Goal: Check status

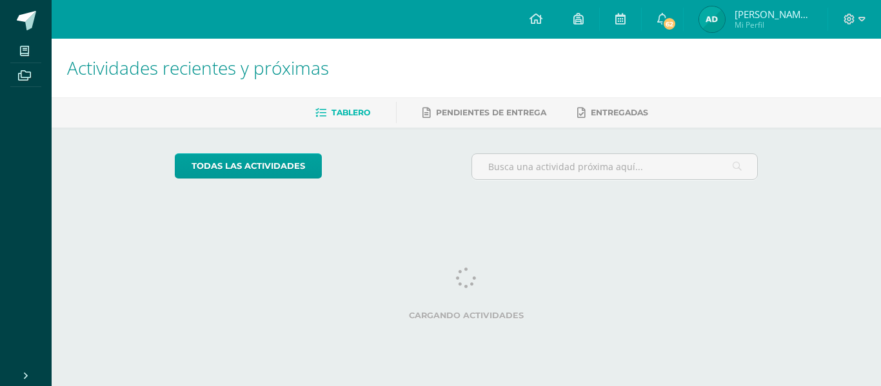
click at [764, 15] on span "[PERSON_NAME] de los Angeles" at bounding box center [772, 14] width 77 height 13
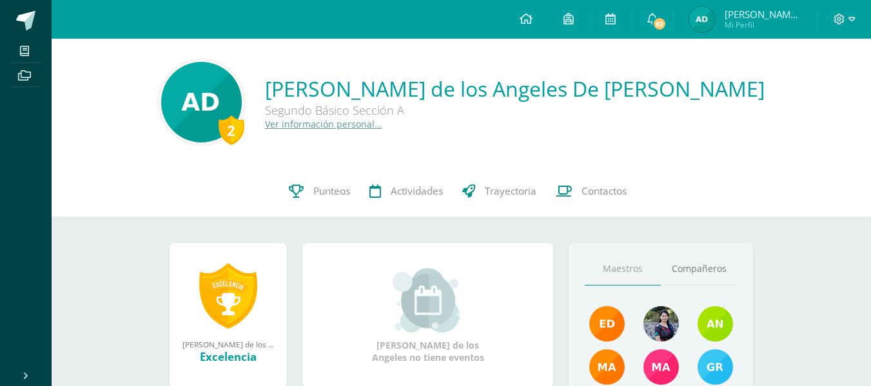
click at [764, 15] on span "[PERSON_NAME] de los Angeles" at bounding box center [763, 14] width 77 height 13
click at [329, 191] on span "Punteos" at bounding box center [331, 191] width 37 height 14
click at [328, 191] on span "Punteos" at bounding box center [331, 191] width 37 height 14
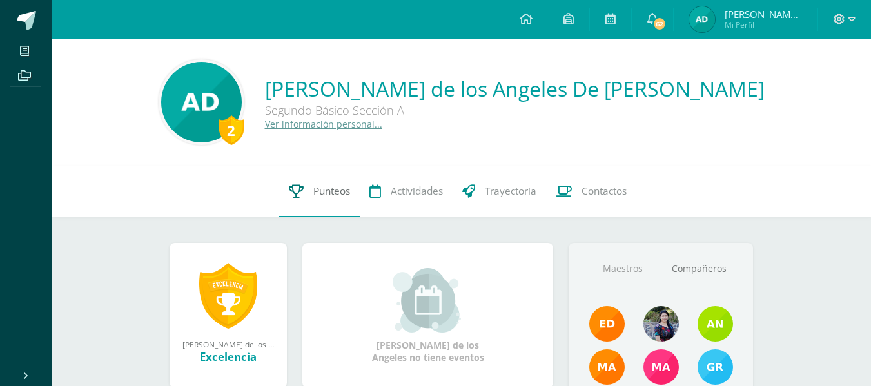
click at [328, 191] on span "Punteos" at bounding box center [331, 191] width 37 height 14
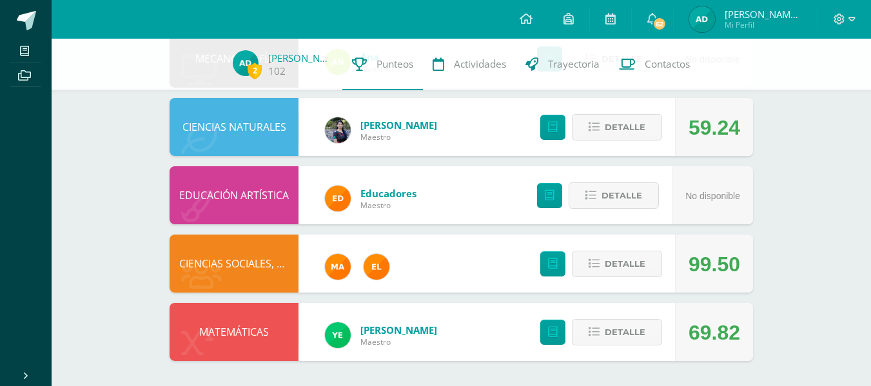
scroll to position [721, 0]
